Goal: Register for event/course

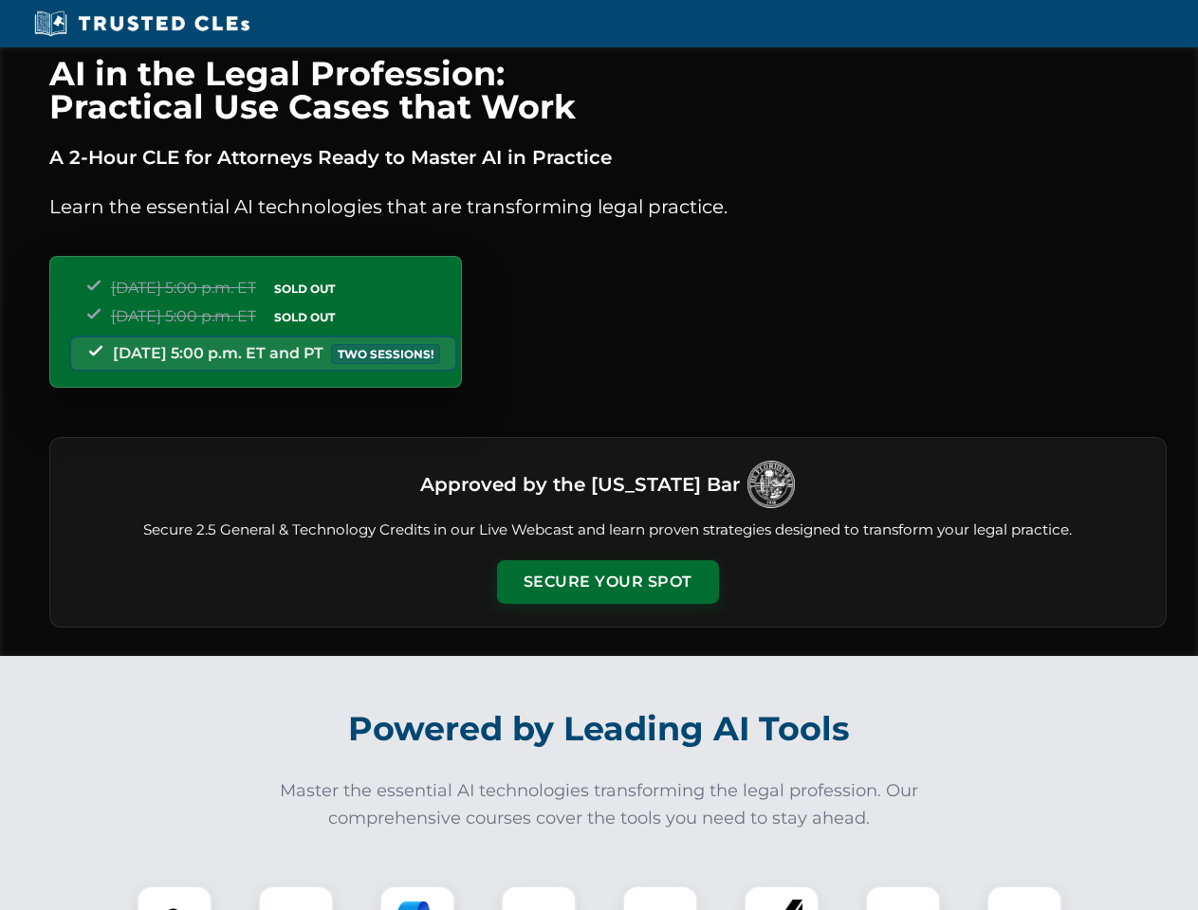
click at [607, 582] on button "Secure Your Spot" at bounding box center [608, 582] width 222 height 44
click at [174, 898] on img at bounding box center [174, 923] width 55 height 55
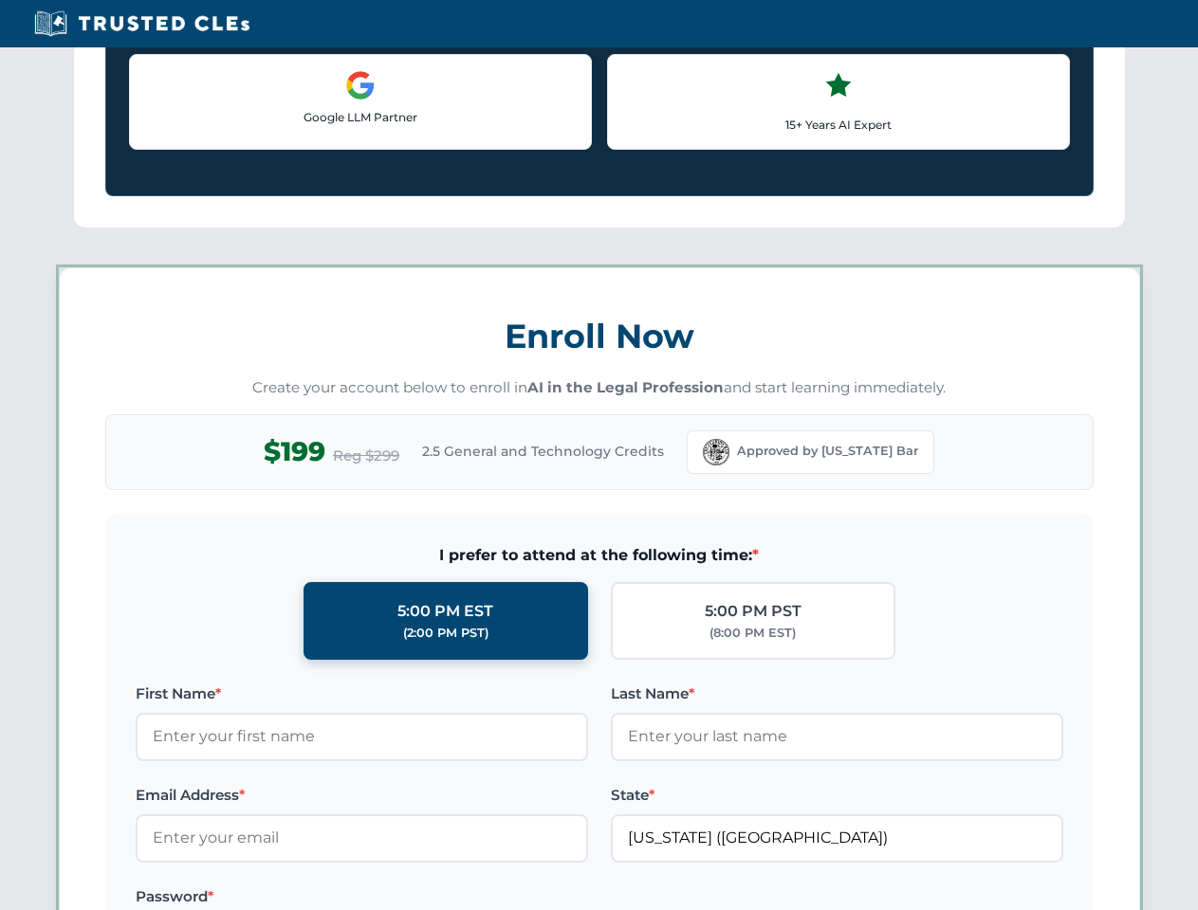
click at [417, 898] on label "Password *" at bounding box center [362, 897] width 452 height 23
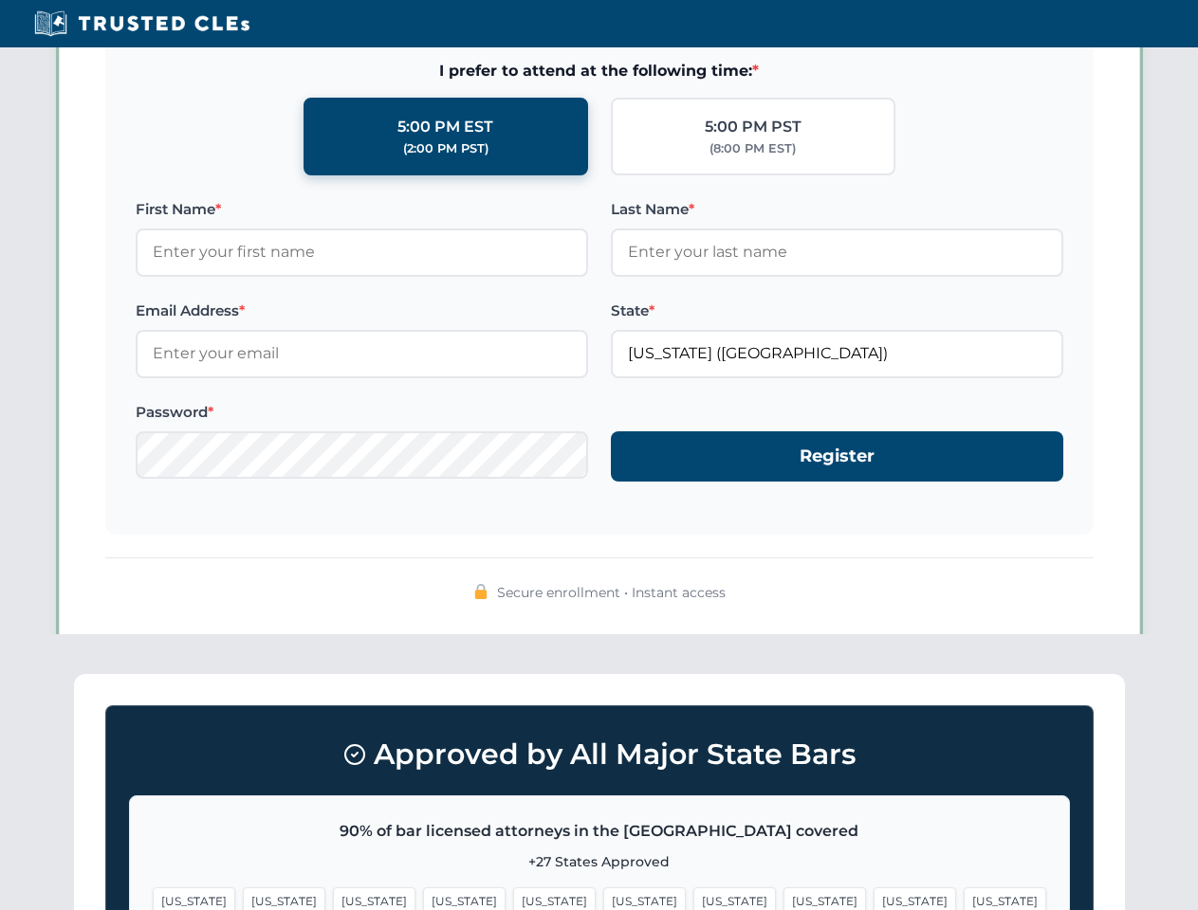
click at [873, 898] on span "[US_STATE]" at bounding box center [914, 900] width 82 height 27
